Goal: Navigation & Orientation: Understand site structure

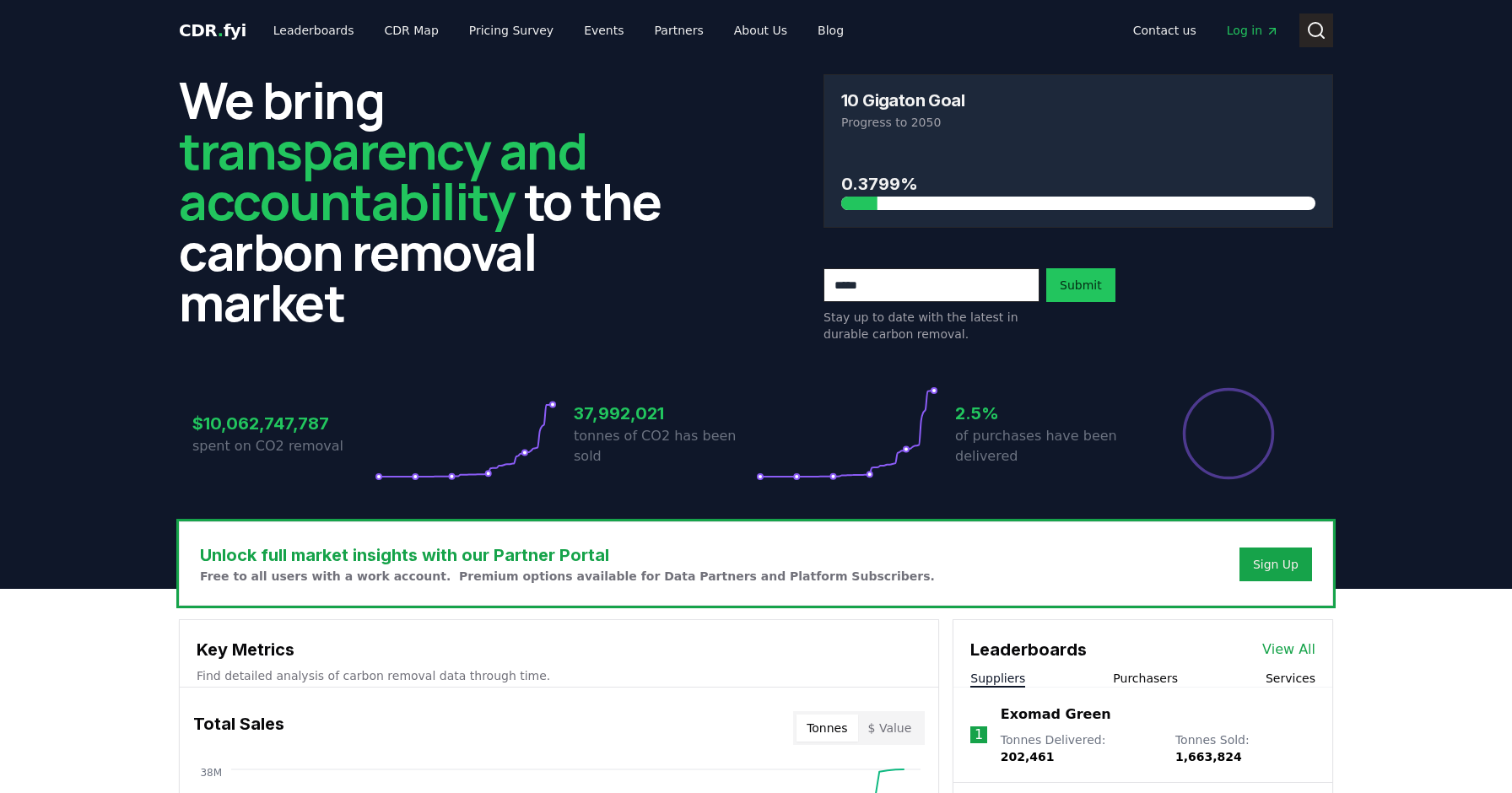
click at [1312, 32] on icon at bounding box center [1316, 30] width 20 height 20
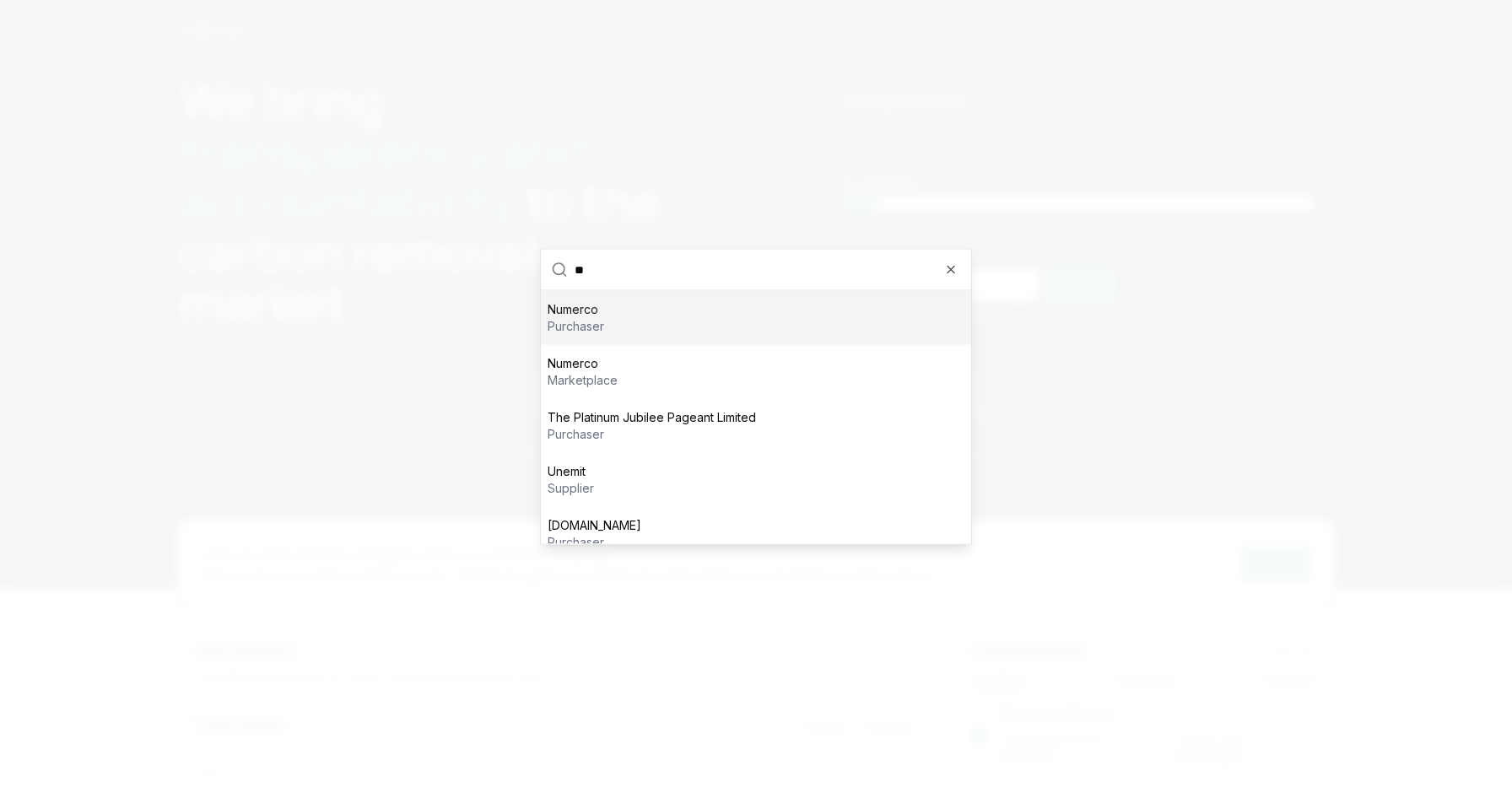
type input "*"
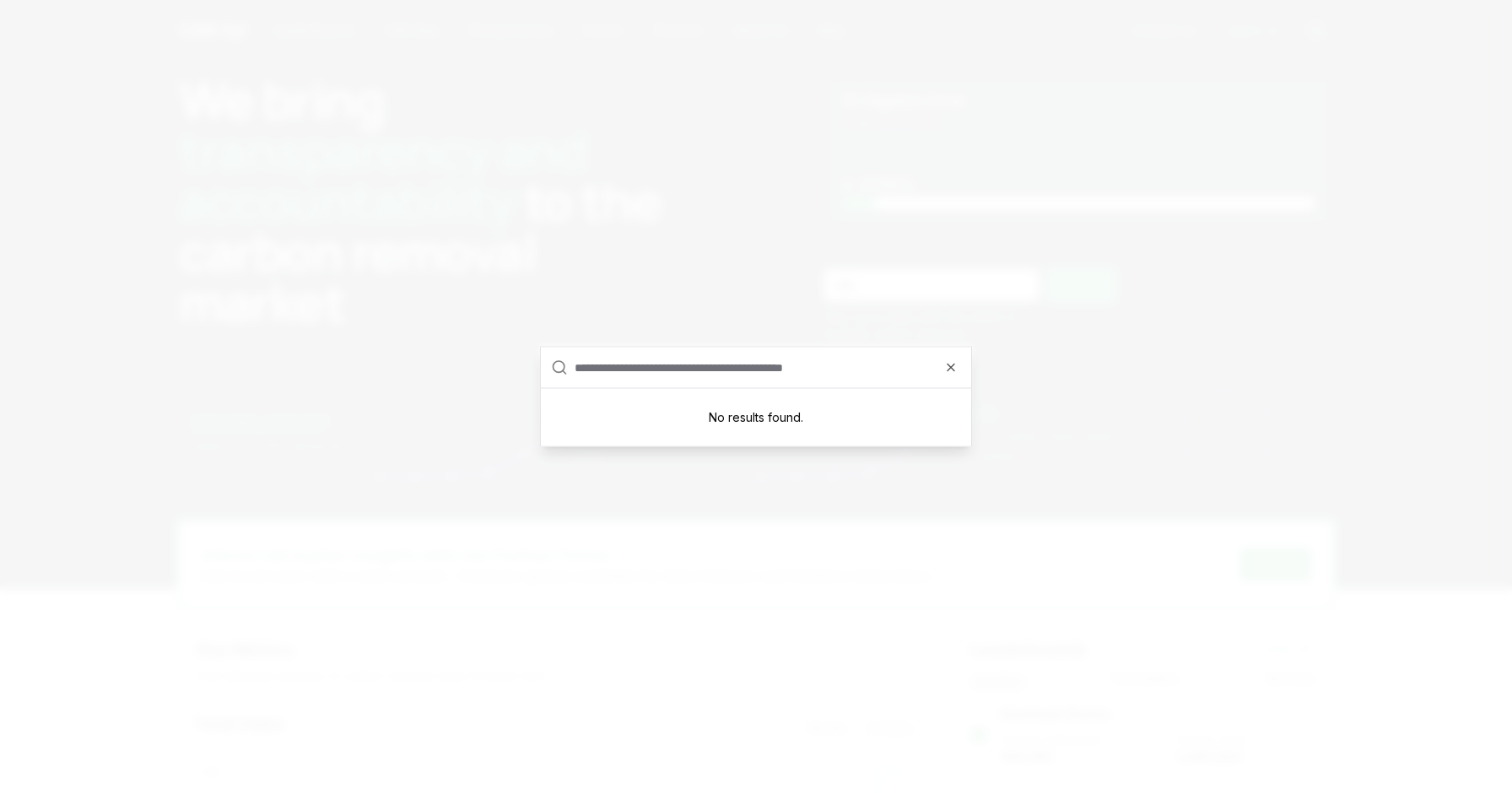
click at [215, 304] on div at bounding box center [756, 396] width 1512 height 793
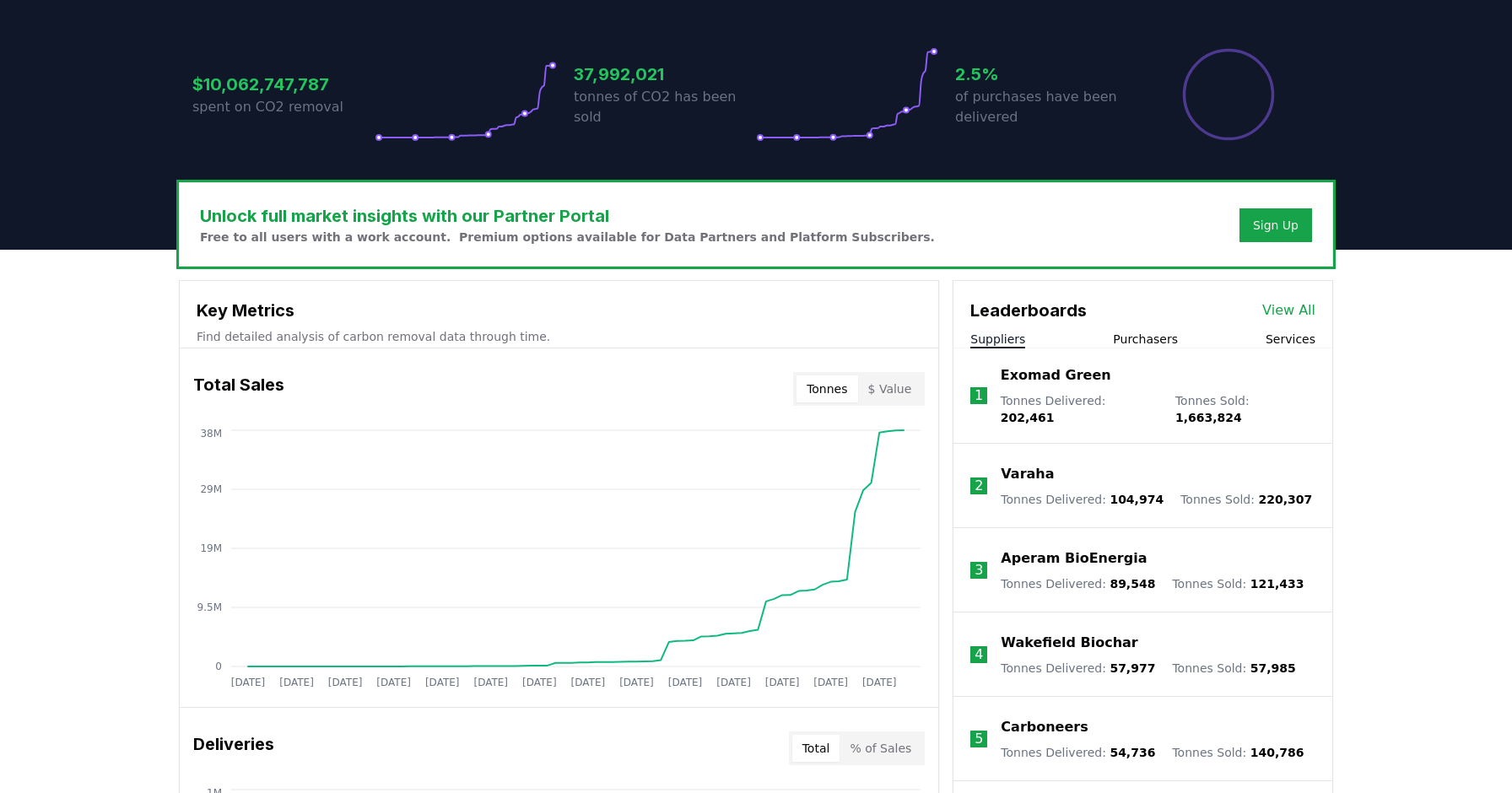
scroll to position [15, 0]
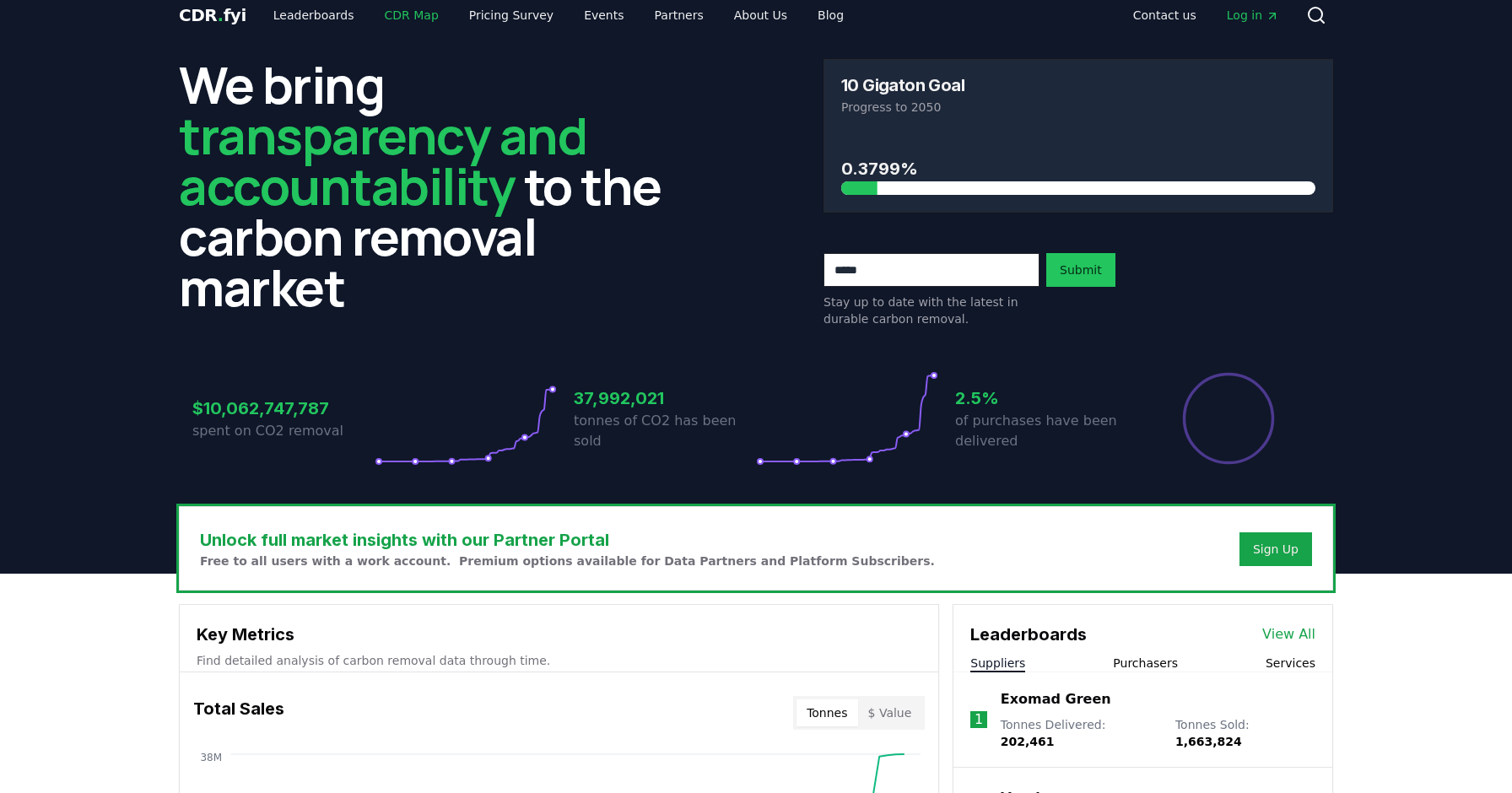
click at [409, 19] on link "CDR Map" at bounding box center [411, 15] width 81 height 30
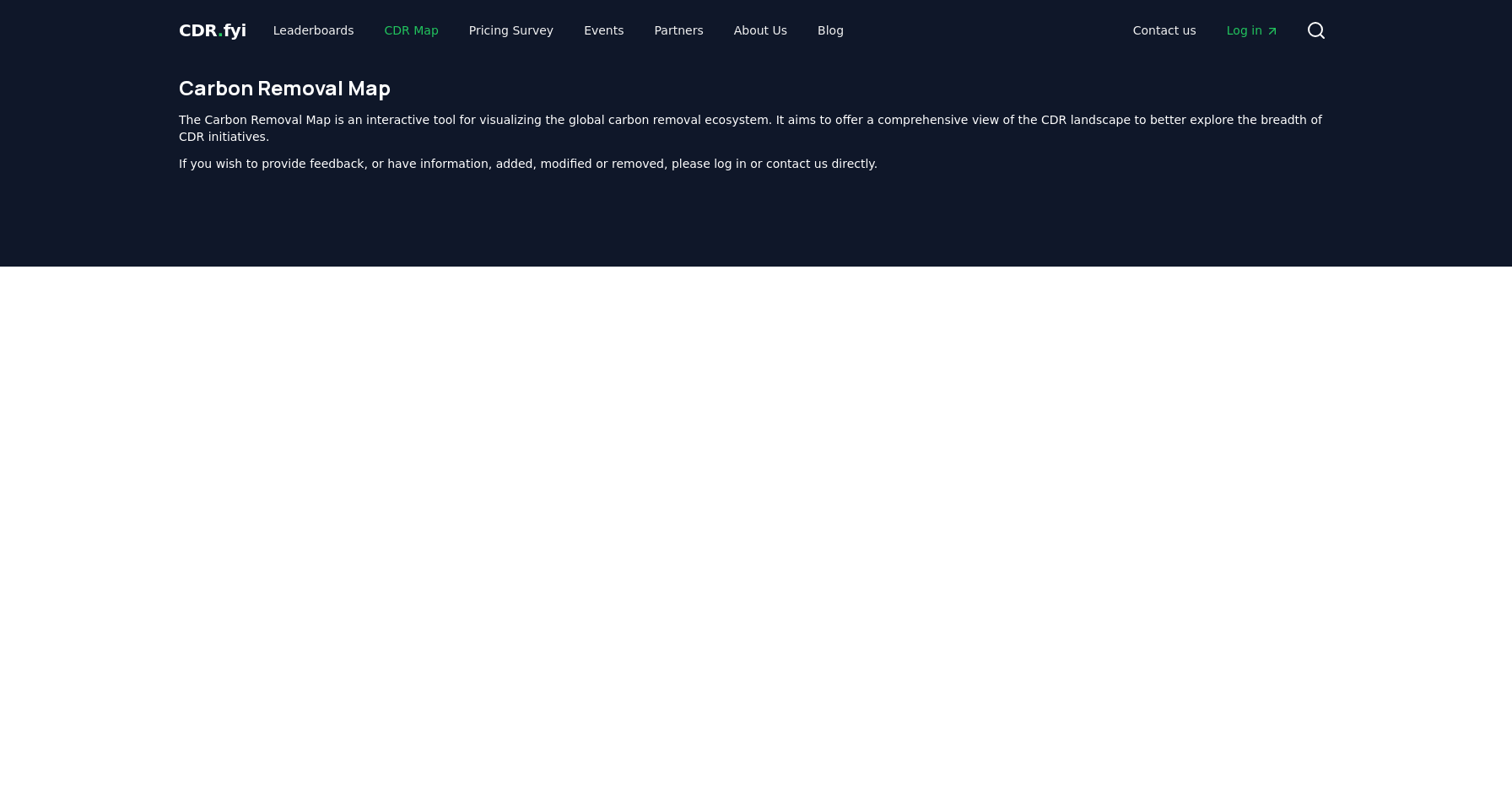
click at [401, 29] on link "CDR Map" at bounding box center [411, 30] width 81 height 30
click at [403, 32] on link "CDR Map" at bounding box center [411, 30] width 81 height 30
click at [491, 33] on link "Pricing Survey" at bounding box center [511, 30] width 111 height 30
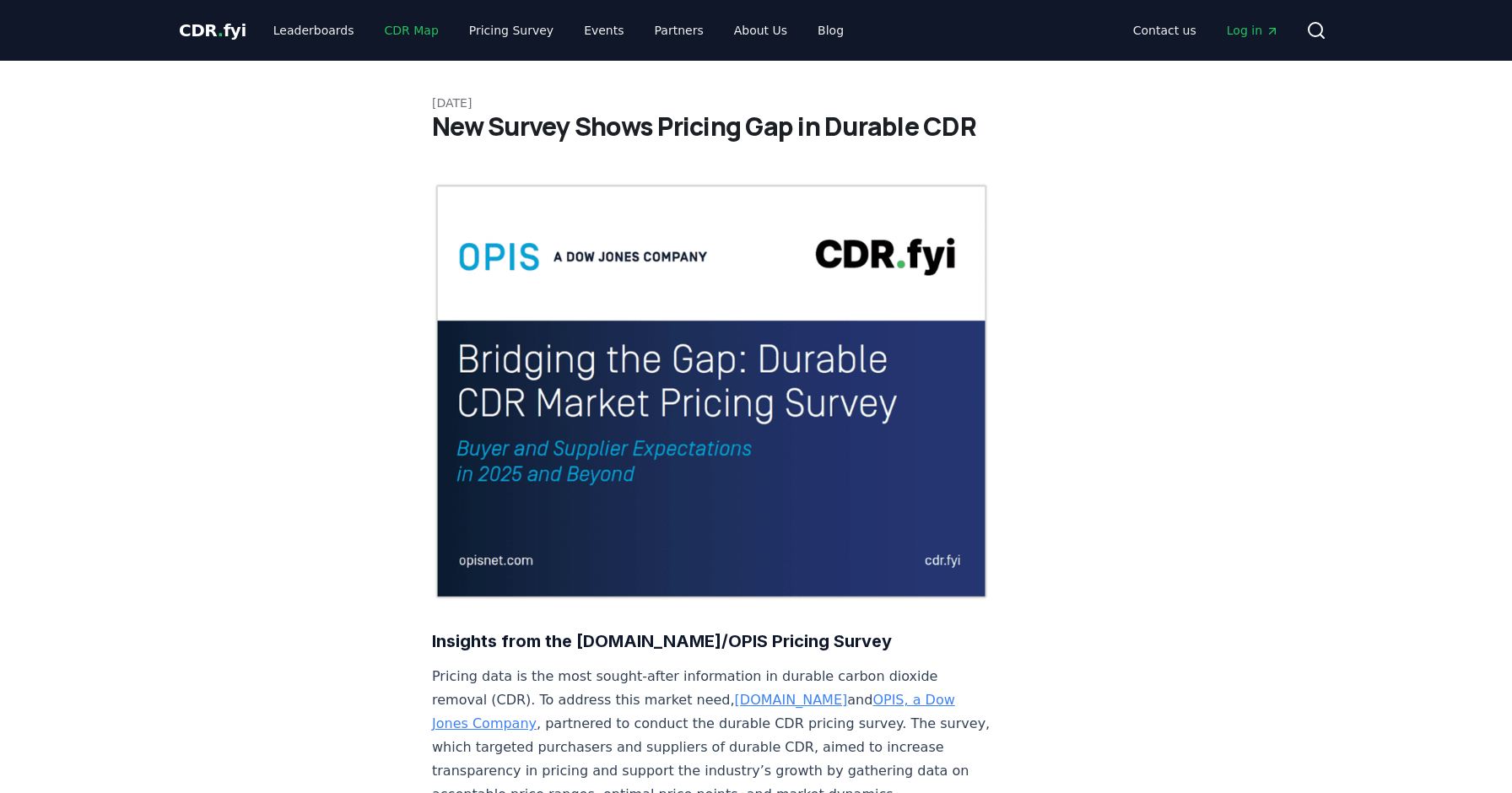
click at [373, 30] on link "CDR Map" at bounding box center [411, 30] width 81 height 30
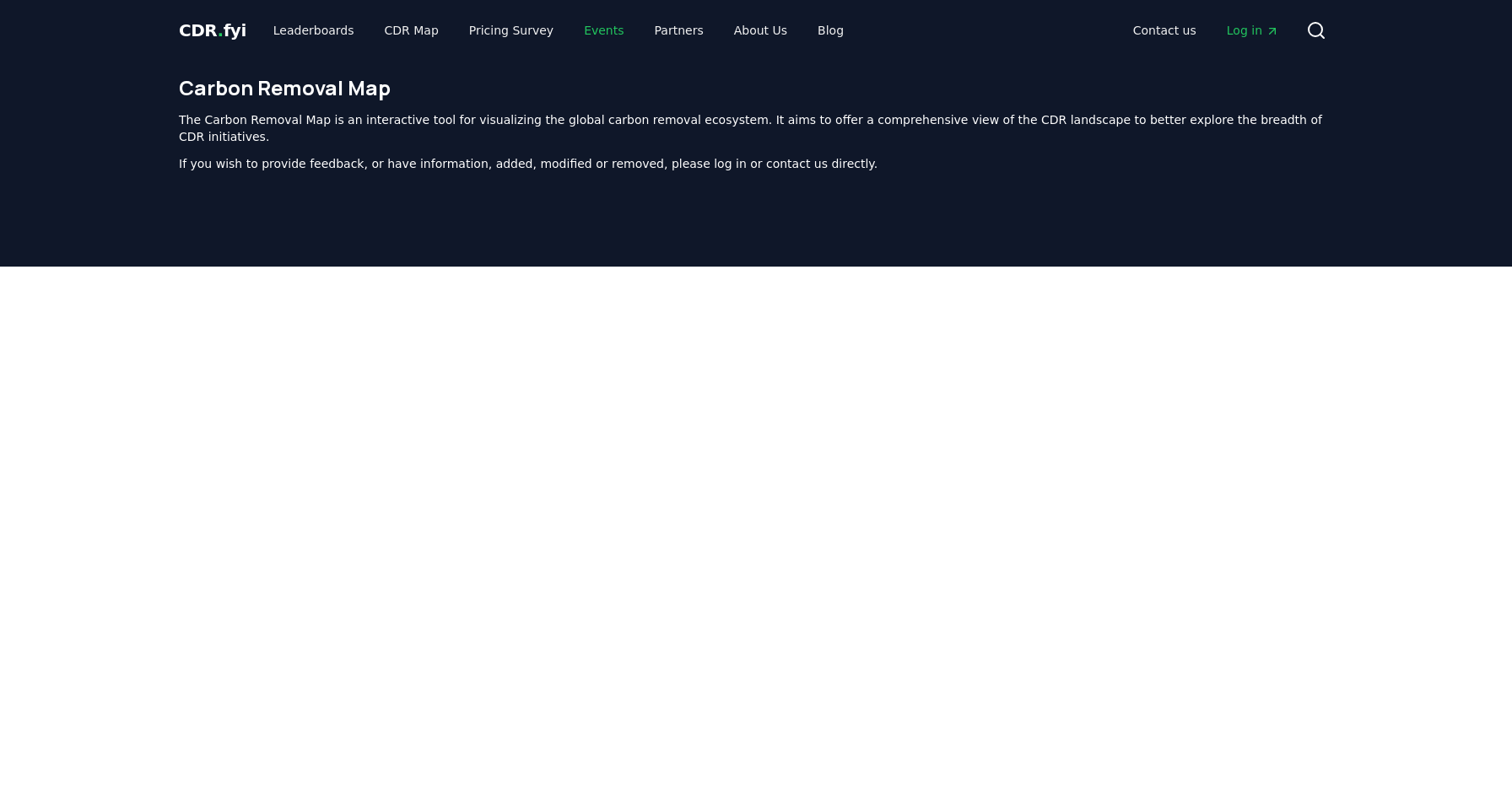
click at [572, 41] on link "Events" at bounding box center [604, 30] width 67 height 30
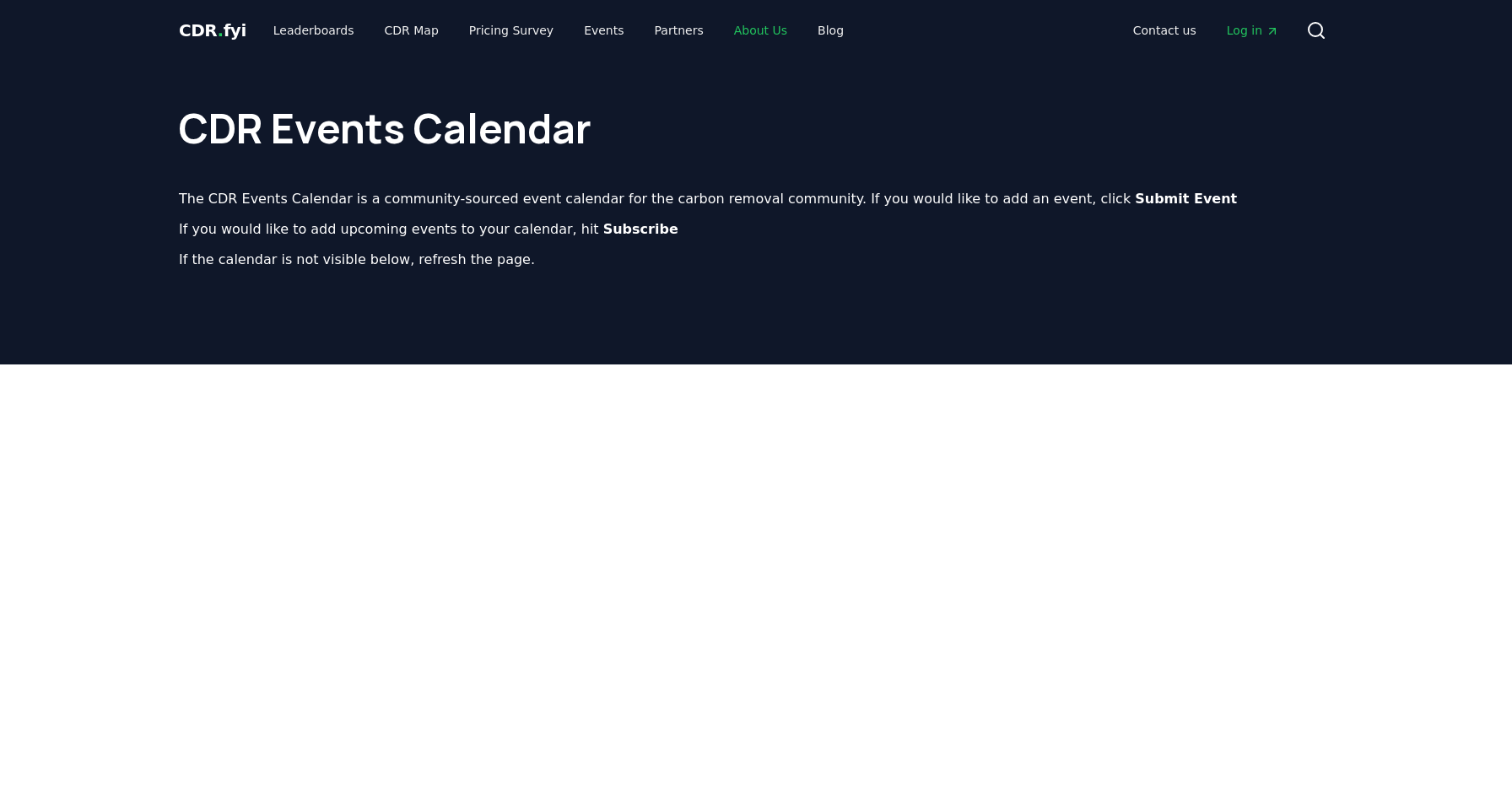
click at [721, 35] on link "About Us" at bounding box center [760, 30] width 80 height 30
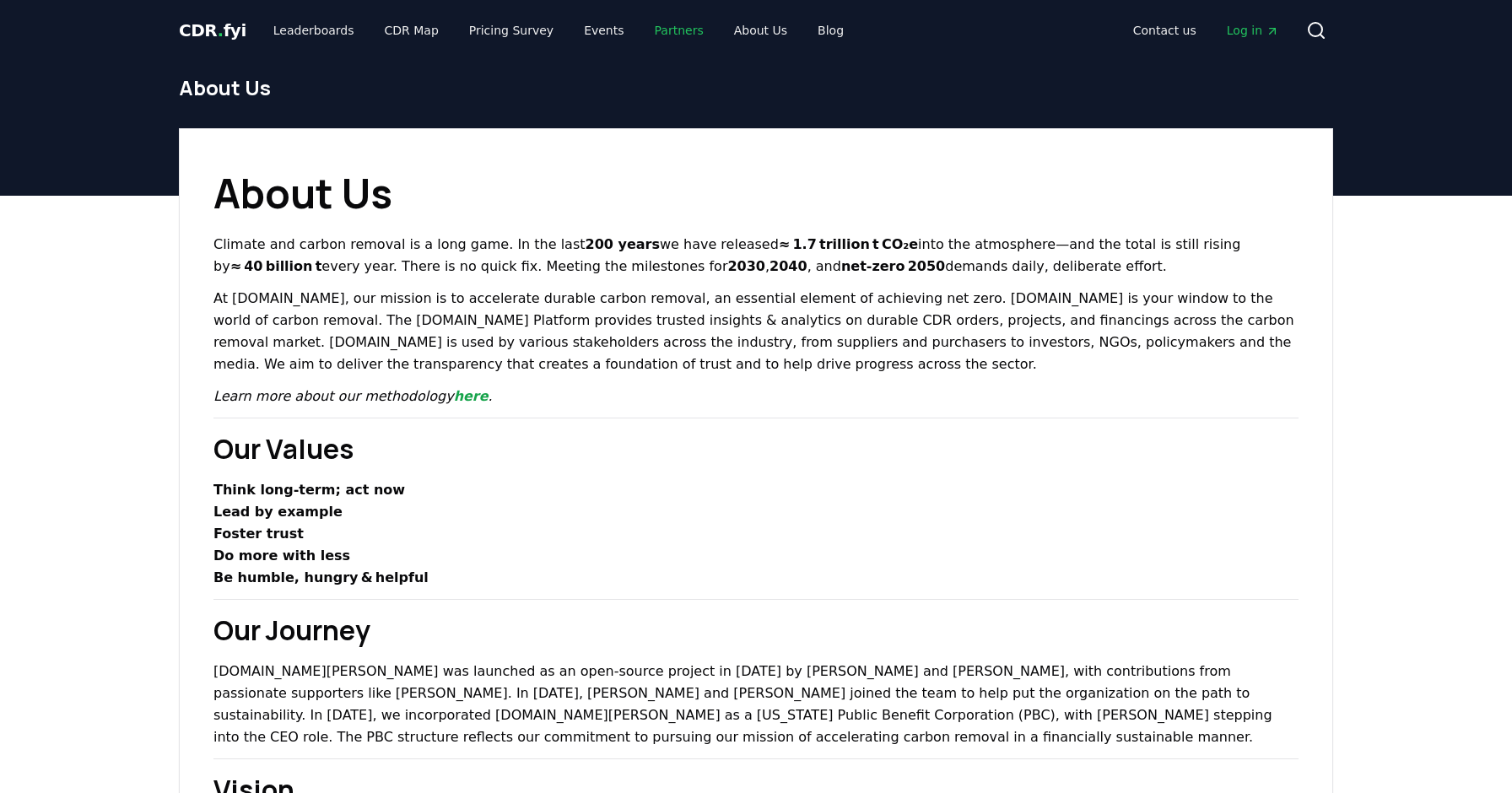
click at [659, 35] on link "Partners" at bounding box center [680, 30] width 76 height 30
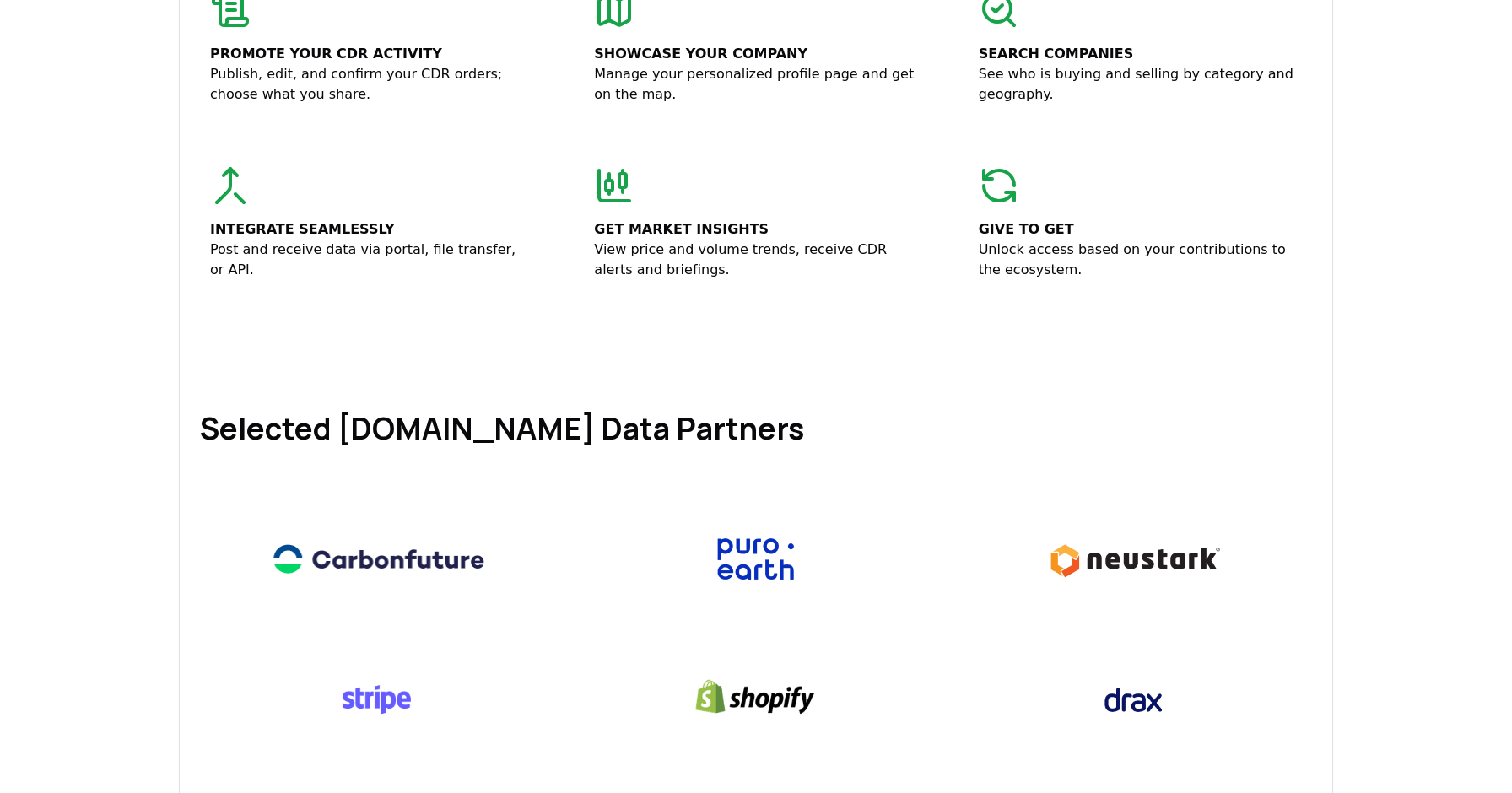
scroll to position [765, 0]
